Goal: Information Seeking & Learning: Find contact information

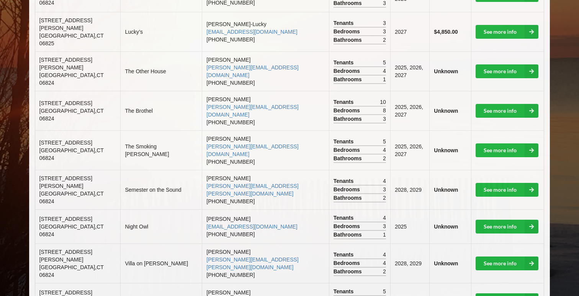
scroll to position [297, 0]
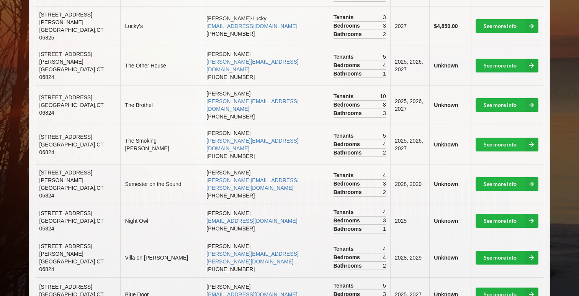
click at [497, 203] on td "See more info" at bounding box center [507, 220] width 73 height 34
click at [498, 214] on link "See more info" at bounding box center [506, 221] width 63 height 14
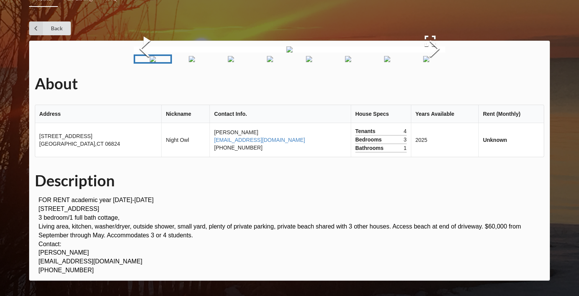
scroll to position [85, 0]
click at [423, 62] on img "Go to Slide 8" at bounding box center [426, 59] width 6 height 6
click at [386, 62] on img "Go to Slide 7" at bounding box center [387, 59] width 6 height 6
click at [312, 62] on img "Go to Slide 5" at bounding box center [309, 59] width 6 height 6
click at [431, 70] on button "Next Slide" at bounding box center [434, 49] width 21 height 69
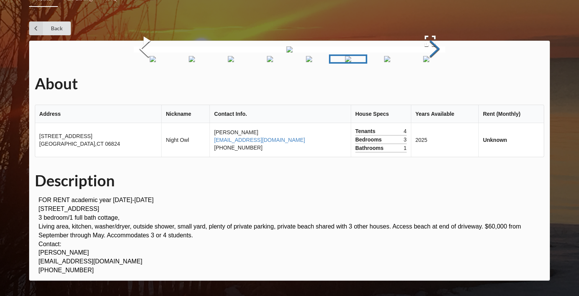
click at [431, 70] on button "Next Slide" at bounding box center [434, 49] width 21 height 69
click at [435, 76] on button "Next Slide" at bounding box center [434, 49] width 21 height 69
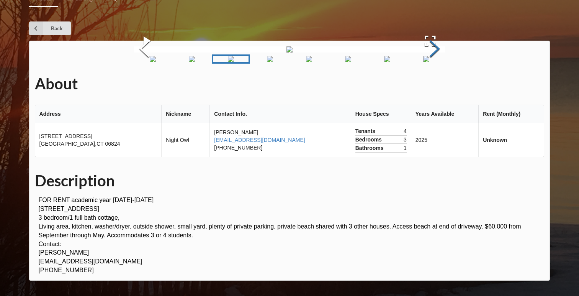
click at [434, 76] on button "Next Slide" at bounding box center [434, 49] width 21 height 69
click at [434, 75] on button "Next Slide" at bounding box center [434, 49] width 21 height 69
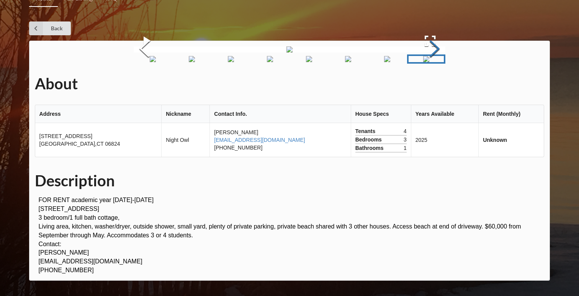
click at [435, 76] on button "Next Slide" at bounding box center [434, 49] width 21 height 69
click at [436, 77] on button "Next Slide" at bounding box center [434, 49] width 21 height 69
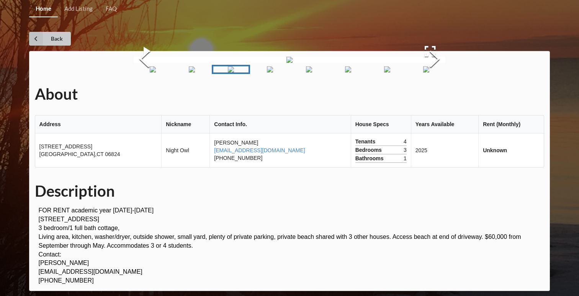
click at [34, 38] on icon at bounding box center [36, 39] width 14 height 14
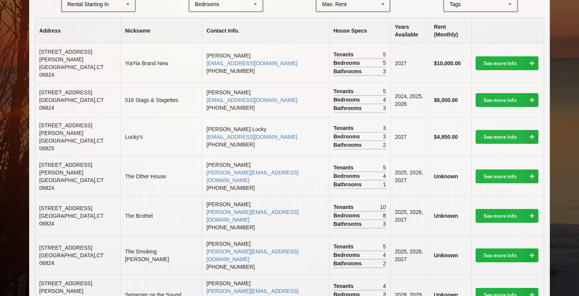
scroll to position [190, 0]
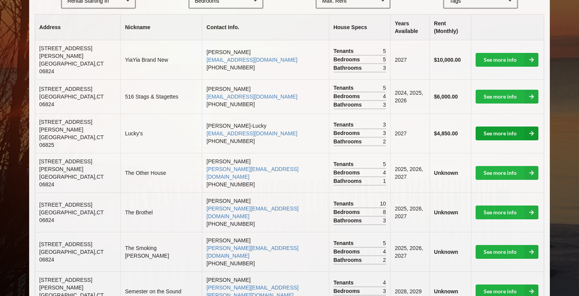
click at [498, 126] on link "See more info" at bounding box center [506, 133] width 63 height 14
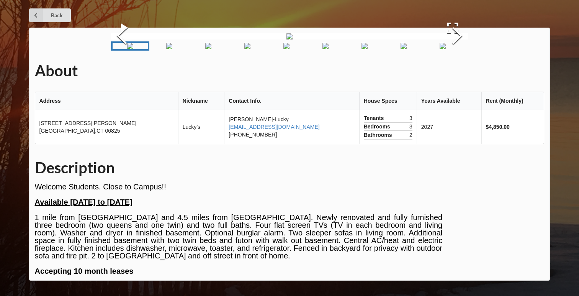
scroll to position [44, 0]
click at [462, 71] on button "Next Slide" at bounding box center [456, 36] width 21 height 69
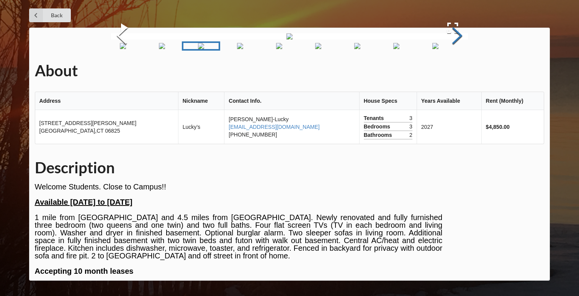
click at [463, 71] on button "Next Slide" at bounding box center [456, 36] width 21 height 69
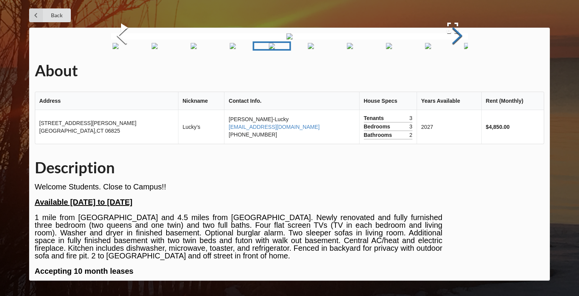
click at [463, 71] on button "Next Slide" at bounding box center [456, 36] width 21 height 69
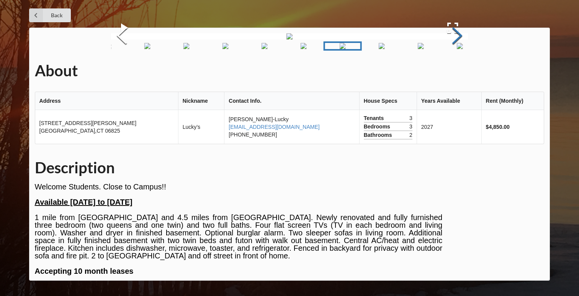
click at [463, 71] on button "Next Slide" at bounding box center [456, 36] width 21 height 69
click at [127, 71] on button "Previous Slide" at bounding box center [121, 36] width 21 height 69
click at [461, 71] on button "Next Slide" at bounding box center [456, 36] width 21 height 69
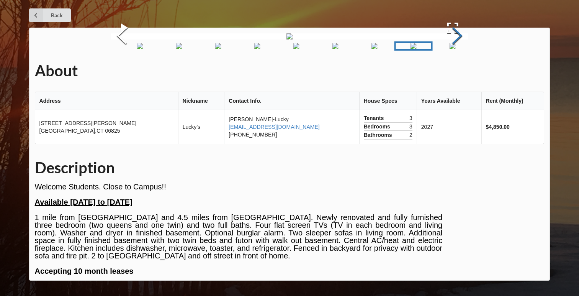
click at [461, 71] on button "Next Slide" at bounding box center [456, 36] width 21 height 69
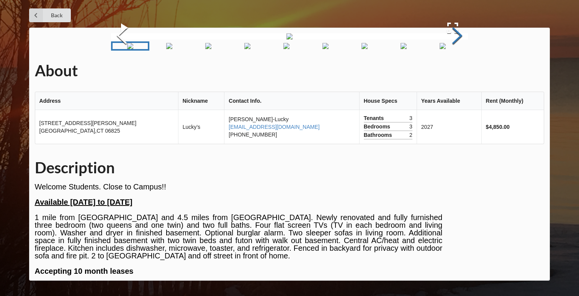
click at [461, 71] on button "Next Slide" at bounding box center [456, 36] width 21 height 69
click at [460, 71] on button "Next Slide" at bounding box center [456, 36] width 21 height 69
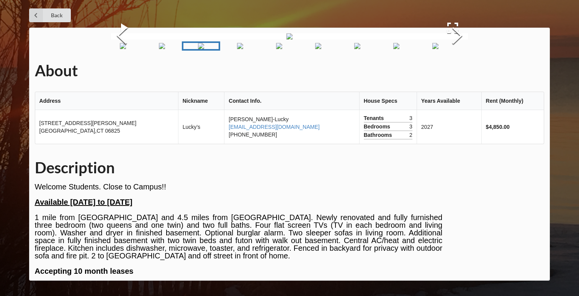
scroll to position [56, 0]
click at [450, 71] on button "Next Slide" at bounding box center [456, 36] width 21 height 69
click at [451, 71] on button "Next Slide" at bounding box center [456, 36] width 21 height 69
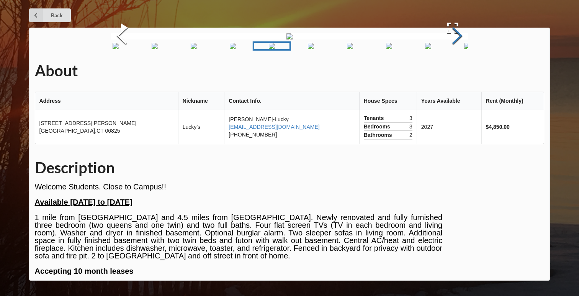
click at [451, 71] on button "Next Slide" at bounding box center [456, 36] width 21 height 69
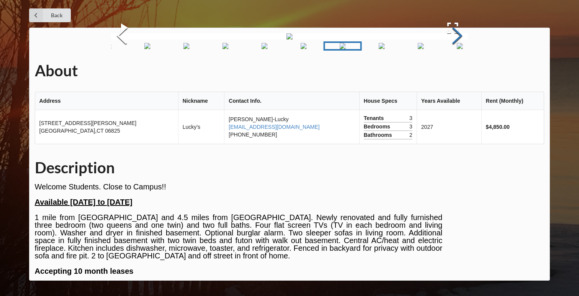
click at [452, 71] on button "Next Slide" at bounding box center [456, 36] width 21 height 69
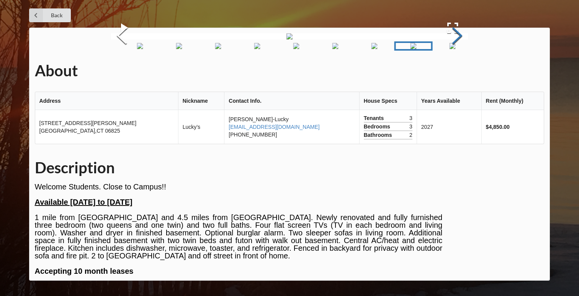
click at [452, 71] on button "Next Slide" at bounding box center [456, 36] width 21 height 69
click at [457, 71] on button "Next Slide" at bounding box center [456, 36] width 21 height 69
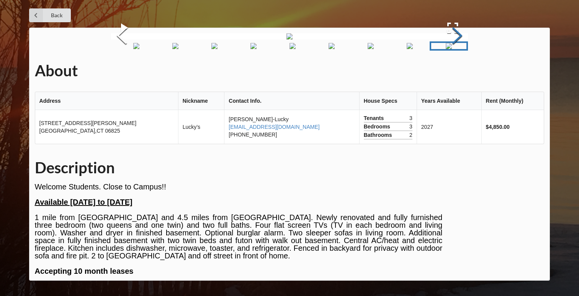
click at [457, 71] on button "Next Slide" at bounding box center [456, 36] width 21 height 69
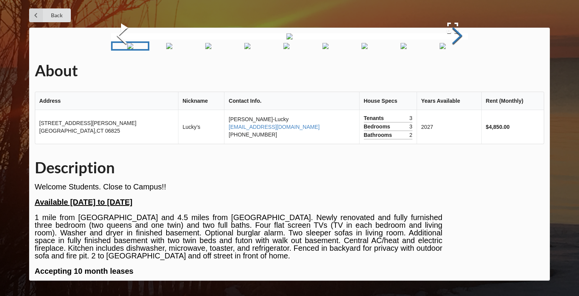
click at [456, 71] on button "Next Slide" at bounding box center [456, 36] width 21 height 69
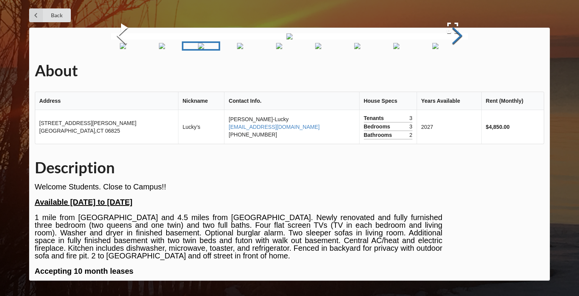
click at [456, 71] on button "Next Slide" at bounding box center [456, 36] width 21 height 69
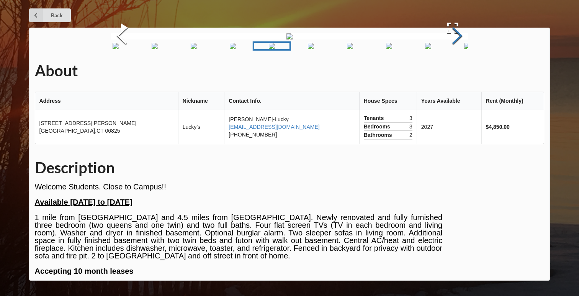
click at [456, 71] on button "Next Slide" at bounding box center [456, 36] width 21 height 69
click at [232, 49] on img "Go to Slide 4" at bounding box center [229, 46] width 6 height 6
click at [318, 49] on img "Go to Slide 6" at bounding box center [315, 46] width 6 height 6
click at [230, 49] on img "Go to Slide 4" at bounding box center [229, 46] width 6 height 6
click at [312, 49] on img "Go to Slide 6" at bounding box center [315, 46] width 6 height 6
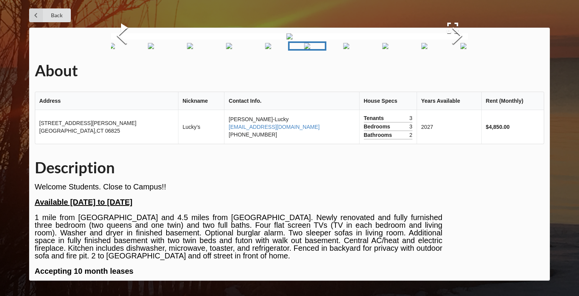
click at [231, 49] on img "Go to Slide 4" at bounding box center [229, 46] width 6 height 6
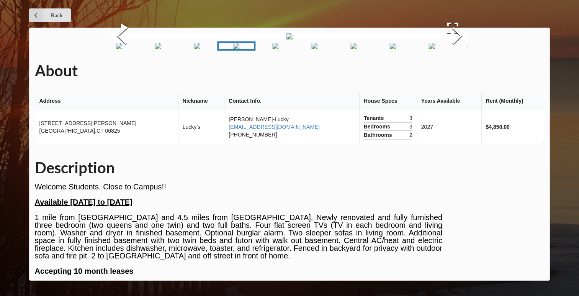
click at [312, 49] on img "Go to Slide 6" at bounding box center [315, 46] width 6 height 6
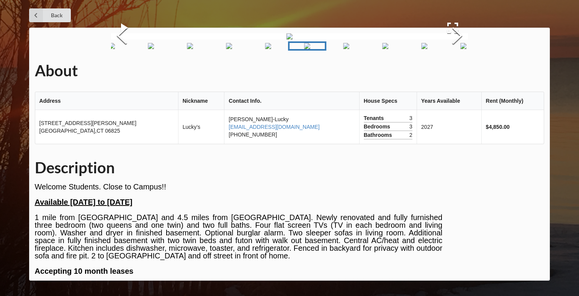
click at [226, 49] on img "Go to Slide 4" at bounding box center [229, 46] width 6 height 6
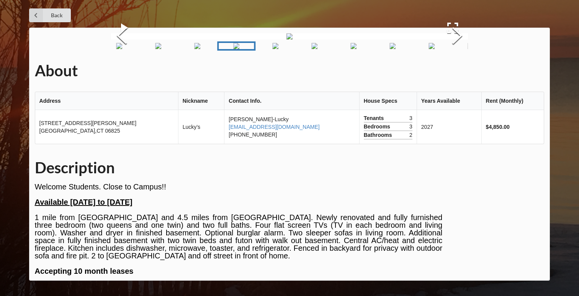
click at [312, 49] on img "Go to Slide 6" at bounding box center [315, 46] width 6 height 6
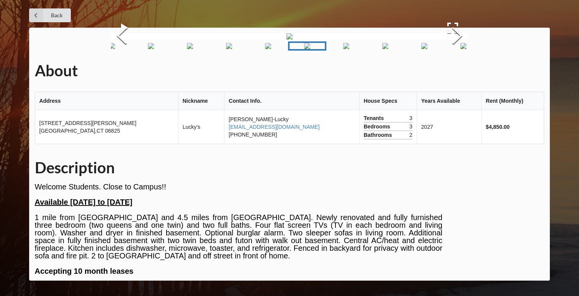
click at [232, 49] on img "Go to Slide 4" at bounding box center [229, 46] width 6 height 6
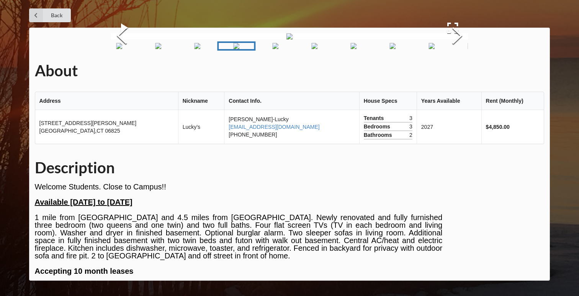
click at [316, 49] on img "Go to Slide 6" at bounding box center [315, 46] width 6 height 6
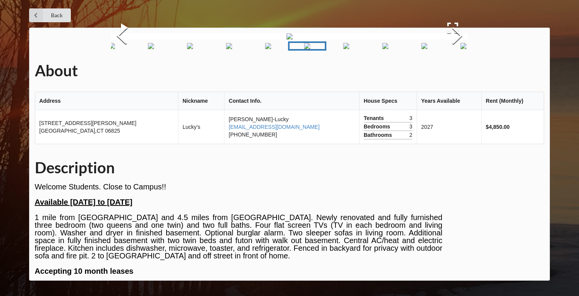
click at [232, 49] on img "Go to Slide 4" at bounding box center [229, 46] width 6 height 6
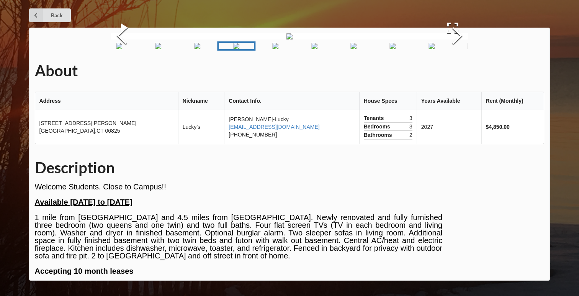
click at [318, 49] on img "Go to Slide 6" at bounding box center [315, 46] width 6 height 6
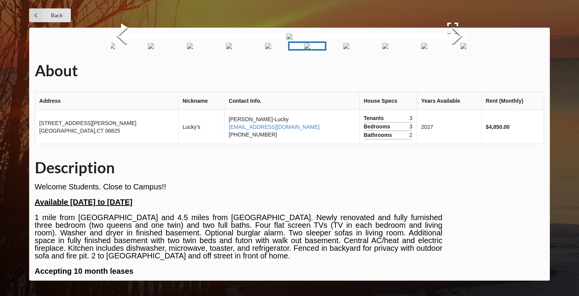
scroll to position [0, 0]
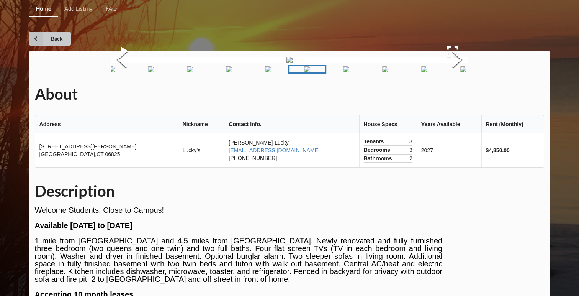
click at [41, 44] on icon at bounding box center [36, 39] width 14 height 14
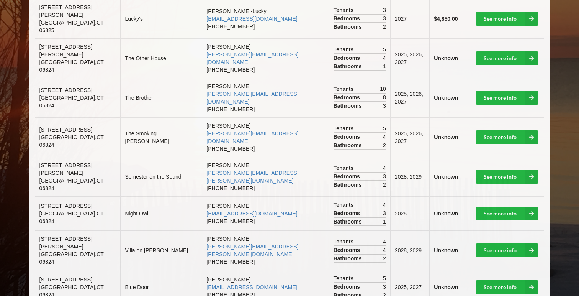
scroll to position [309, 0]
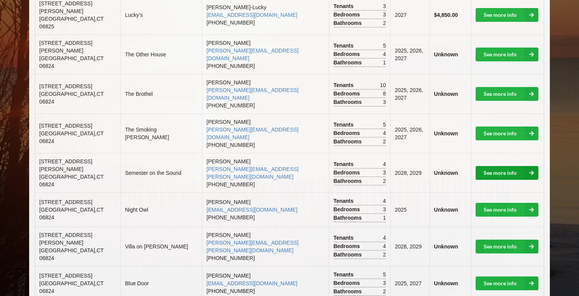
click at [496, 166] on link "See more info" at bounding box center [506, 173] width 63 height 14
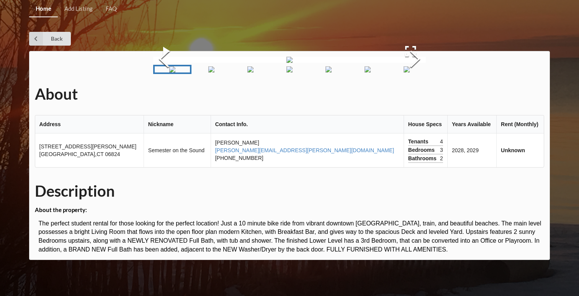
scroll to position [87, 0]
click at [426, 77] on button "Next Slide" at bounding box center [414, 59] width 21 height 69
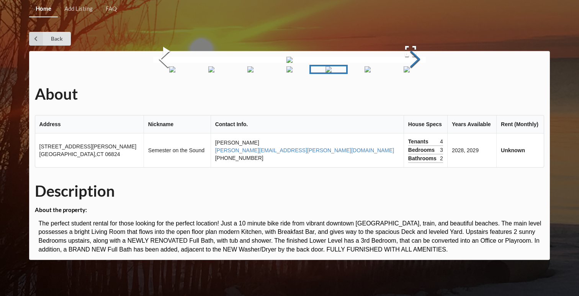
click at [426, 77] on button "Next Slide" at bounding box center [414, 59] width 21 height 69
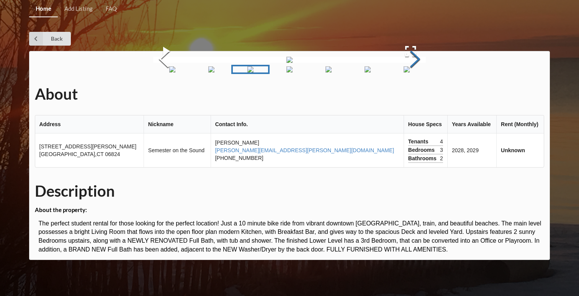
click at [426, 77] on button "Next Slide" at bounding box center [414, 59] width 21 height 69
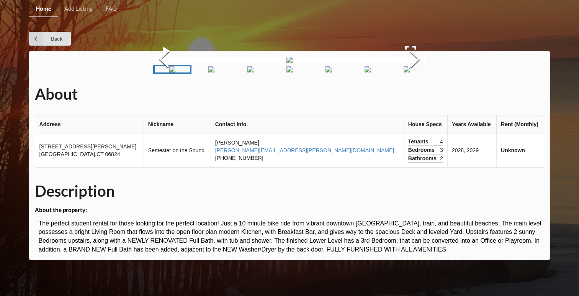
scroll to position [199, 0]
click at [45, 149] on span "[STREET_ADDRESS][PERSON_NAME]" at bounding box center [87, 146] width 97 height 6
drag, startPoint x: 45, startPoint y: 168, endPoint x: 84, endPoint y: 178, distance: 39.8
click at [85, 167] on td "[STREET_ADDRESS][PERSON_NAME]" at bounding box center [89, 150] width 108 height 34
copy td "[STREET_ADDRESS][PERSON_NAME]"
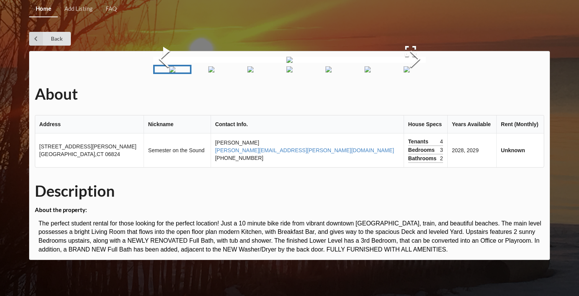
click at [150, 133] on th "Nickname" at bounding box center [177, 124] width 67 height 18
click at [447, 167] on td "2028, 2029" at bounding box center [471, 150] width 49 height 34
drag, startPoint x: 410, startPoint y: 170, endPoint x: 425, endPoint y: 171, distance: 15.0
click at [447, 167] on td "2028, 2029" at bounding box center [471, 150] width 49 height 34
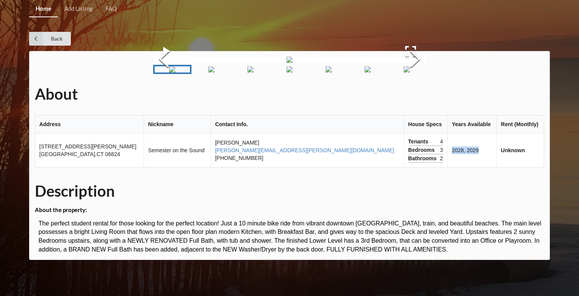
click at [447, 167] on td "2028, 2029" at bounding box center [471, 150] width 49 height 34
click at [251, 167] on td "[PERSON_NAME] Bascetta [EMAIL_ADDRESS][PERSON_NAME][DOMAIN_NAME] [PHONE_NUMBER]" at bounding box center [307, 150] width 193 height 34
